Goal: Task Accomplishment & Management: Use online tool/utility

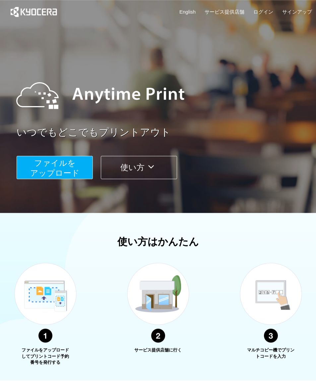
scroll to position [3, 0]
click at [68, 165] on span "ファイルを ​​アップロード" at bounding box center [54, 168] width 49 height 19
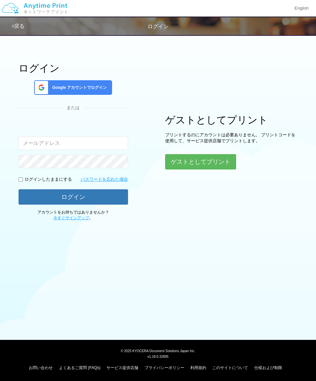
click at [219, 165] on button "ゲストとしてプリント" at bounding box center [200, 161] width 71 height 15
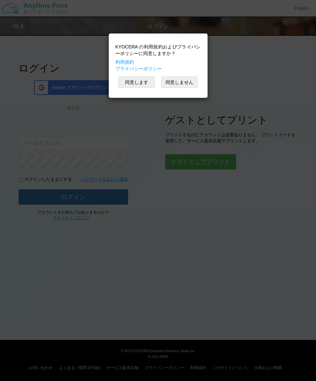
click at [142, 81] on button "同意します" at bounding box center [137, 82] width 37 height 11
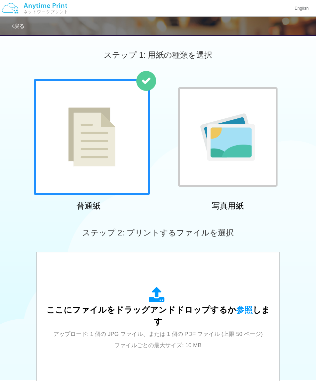
click at [161, 304] on icon at bounding box center [158, 295] width 19 height 17
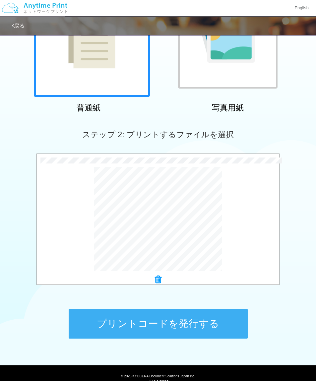
scroll to position [98, 0]
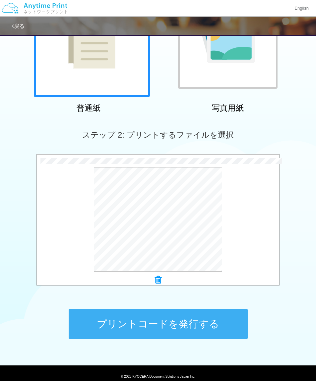
click at [0, 0] on button "プレビュー" at bounding box center [0, 0] width 0 height 0
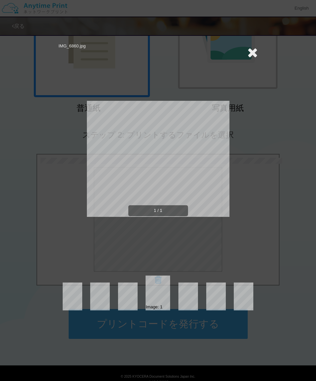
click at [255, 55] on icon at bounding box center [253, 52] width 10 height 13
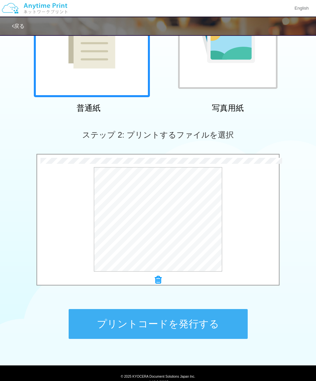
click at [208, 329] on button "プリントコードを発行する" at bounding box center [158, 324] width 179 height 30
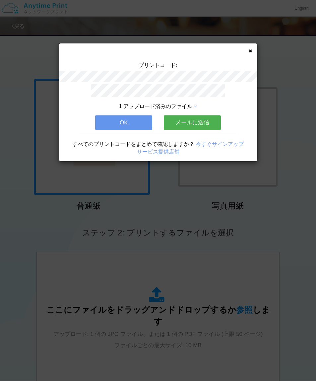
click at [251, 51] on icon at bounding box center [250, 51] width 3 height 4
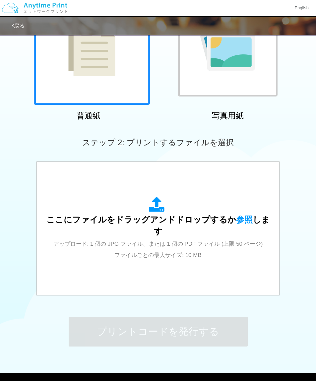
scroll to position [90, 0]
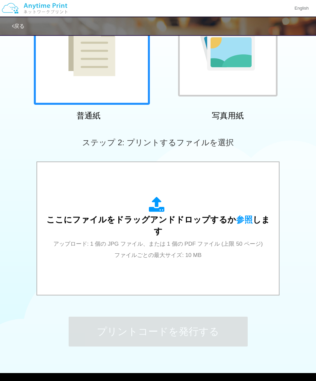
click at [157, 211] on icon at bounding box center [158, 205] width 19 height 17
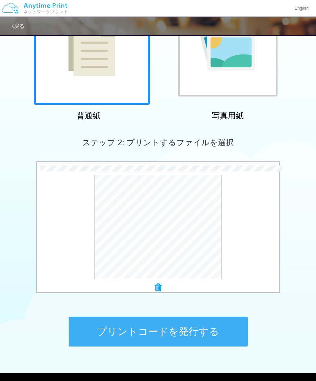
click at [209, 332] on button "プリントコードを発行する" at bounding box center [158, 332] width 179 height 30
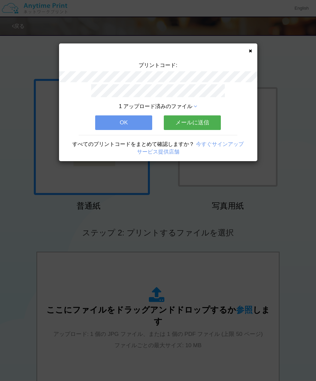
click at [254, 49] on div "プリントコード: 1 アップロード済みのファイル OK メールに送信 すべてのプリントコードをまとめて確認しますか？ 今すぐサインアップ サービス提供店舗" at bounding box center [158, 102] width 198 height 118
click at [251, 49] on icon at bounding box center [250, 51] width 3 height 4
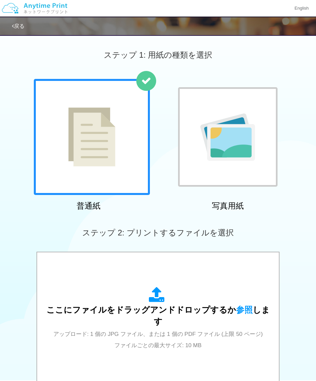
click at [156, 304] on icon at bounding box center [158, 295] width 19 height 17
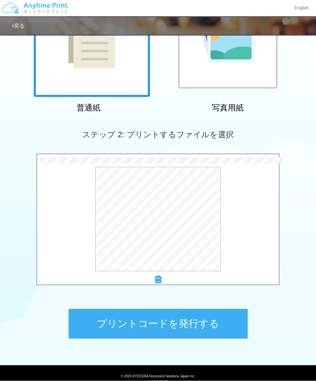
scroll to position [98, 0]
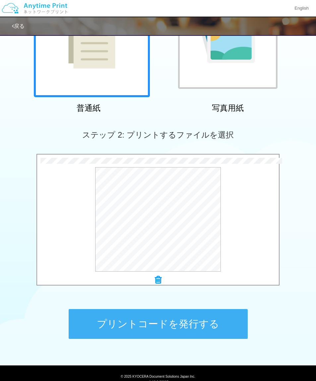
click at [203, 323] on button "プリントコードを発行する" at bounding box center [158, 324] width 179 height 30
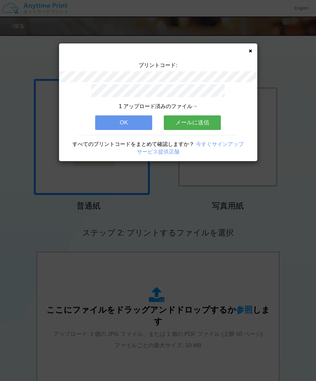
click at [251, 49] on icon at bounding box center [250, 51] width 3 height 4
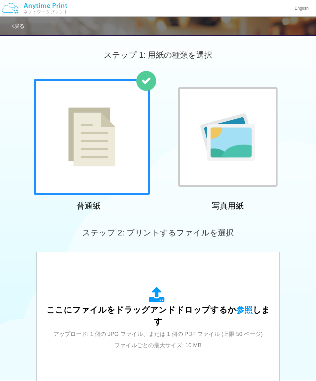
click at [158, 299] on icon at bounding box center [158, 295] width 19 height 17
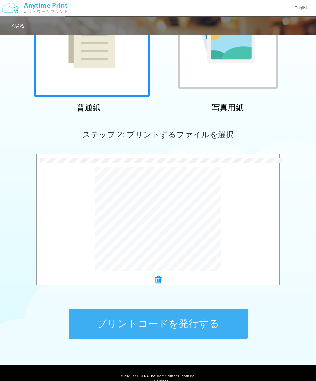
scroll to position [98, 0]
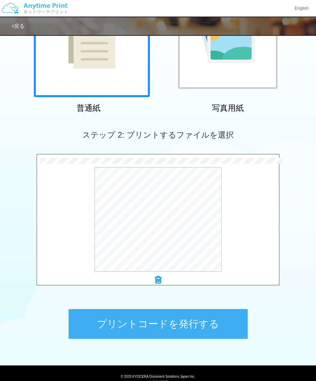
click at [192, 320] on button "プリントコードを発行する" at bounding box center [158, 324] width 179 height 30
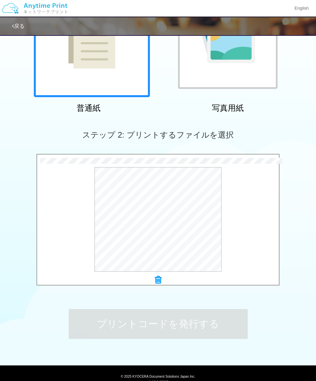
scroll to position [0, 0]
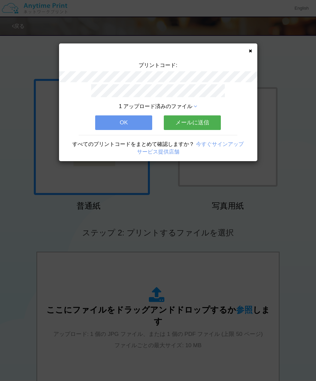
click at [253, 48] on div "プリントコード: 1 アップロード済みのファイル OK メールに送信 すべてのプリントコードをまとめて確認しますか？ 今すぐサインアップ サービス提供店舗" at bounding box center [158, 102] width 198 height 118
click at [251, 49] on icon at bounding box center [250, 51] width 3 height 4
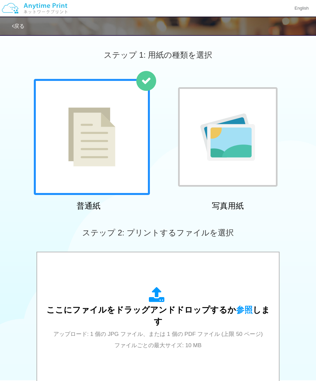
click at [163, 303] on icon at bounding box center [158, 295] width 19 height 17
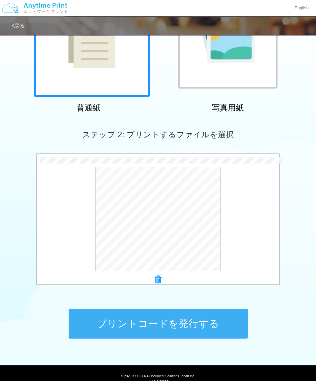
scroll to position [98, 0]
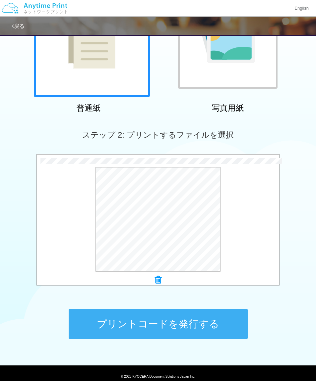
click at [213, 322] on button "プリントコードを発行する" at bounding box center [158, 324] width 179 height 30
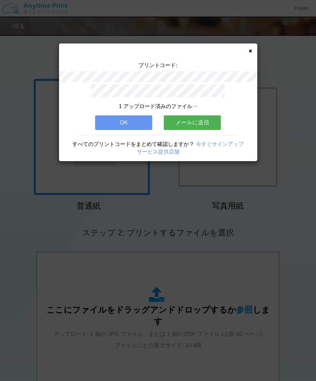
click at [133, 121] on button "OK" at bounding box center [123, 123] width 57 height 15
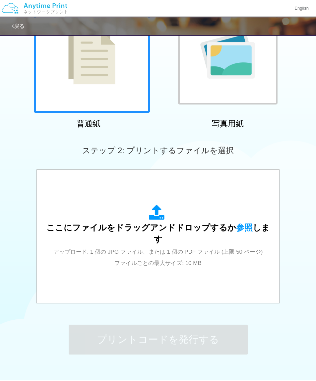
scroll to position [82, 0]
click at [155, 219] on icon at bounding box center [158, 213] width 19 height 17
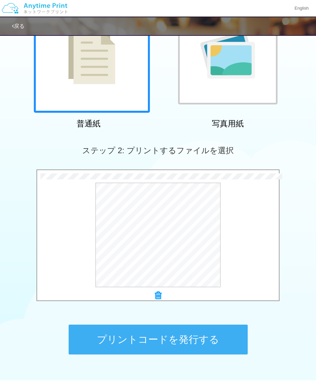
click at [197, 340] on button "プリントコードを発行する" at bounding box center [158, 340] width 179 height 30
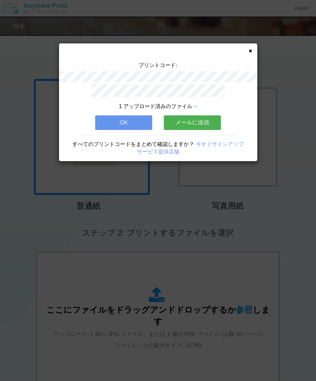
click at [251, 49] on icon at bounding box center [250, 51] width 3 height 4
